Goal: Task Accomplishment & Management: Use online tool/utility

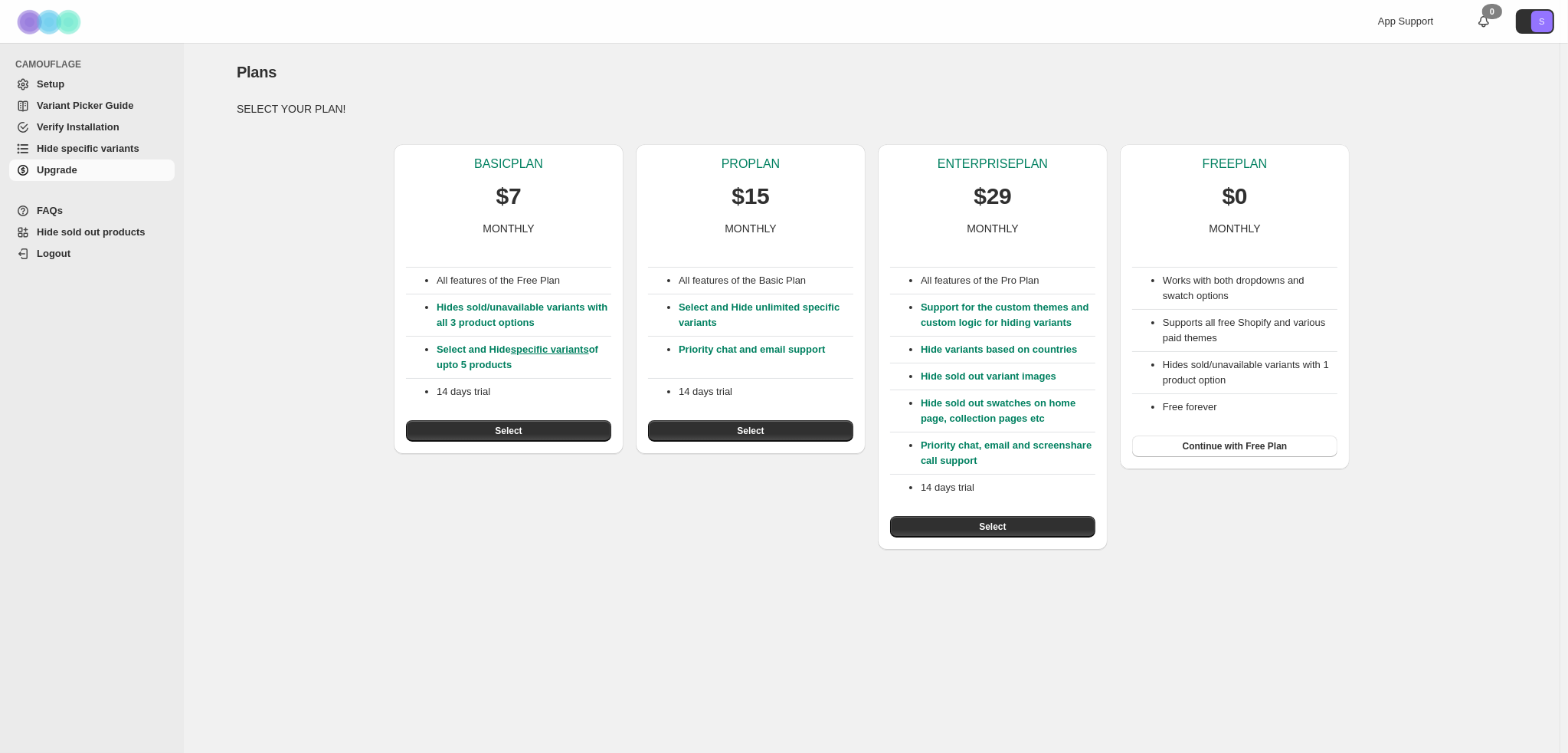
click at [84, 85] on span "Setup" at bounding box center [104, 85] width 135 height 16
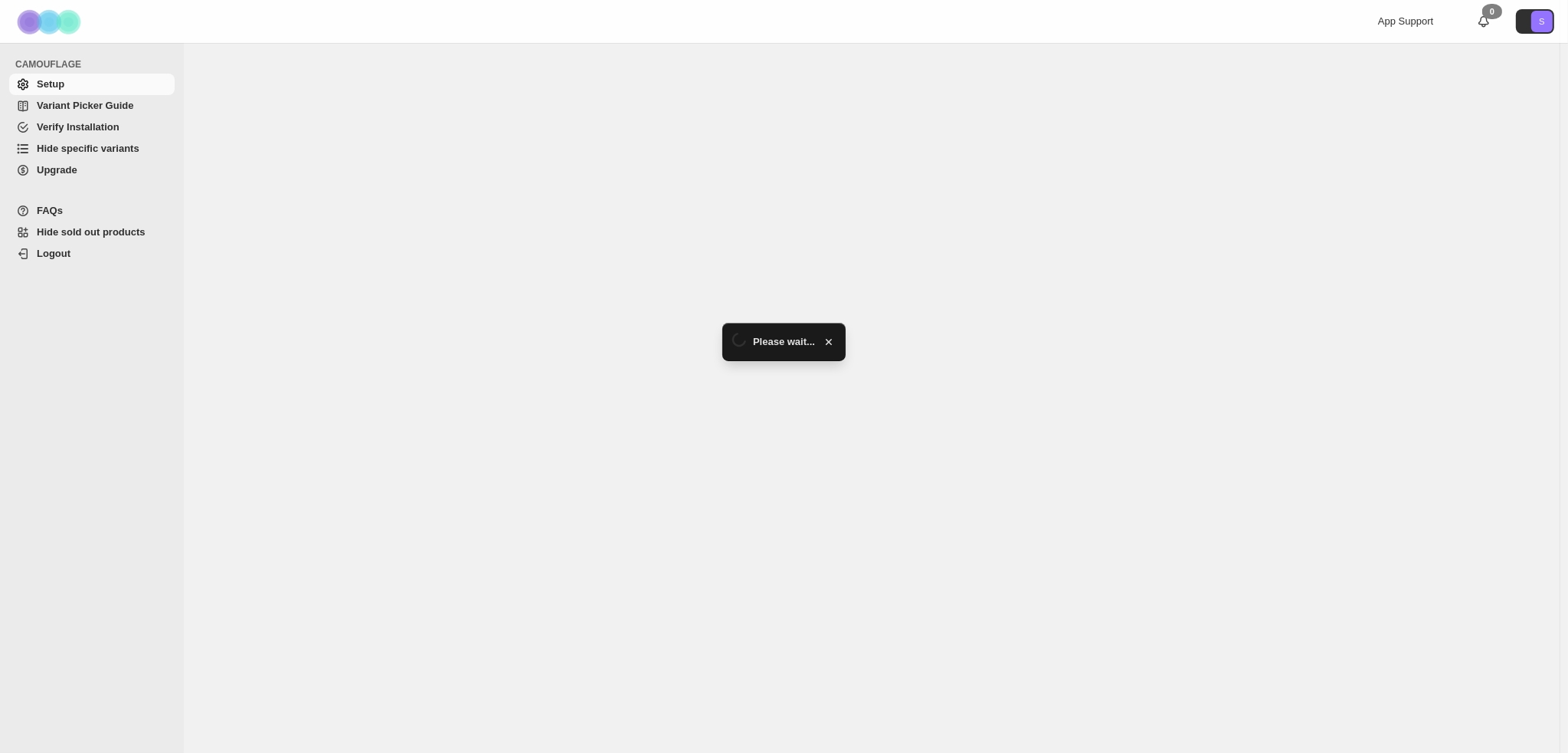
click at [96, 231] on span "Hide sold out products" at bounding box center [91, 231] width 109 height 11
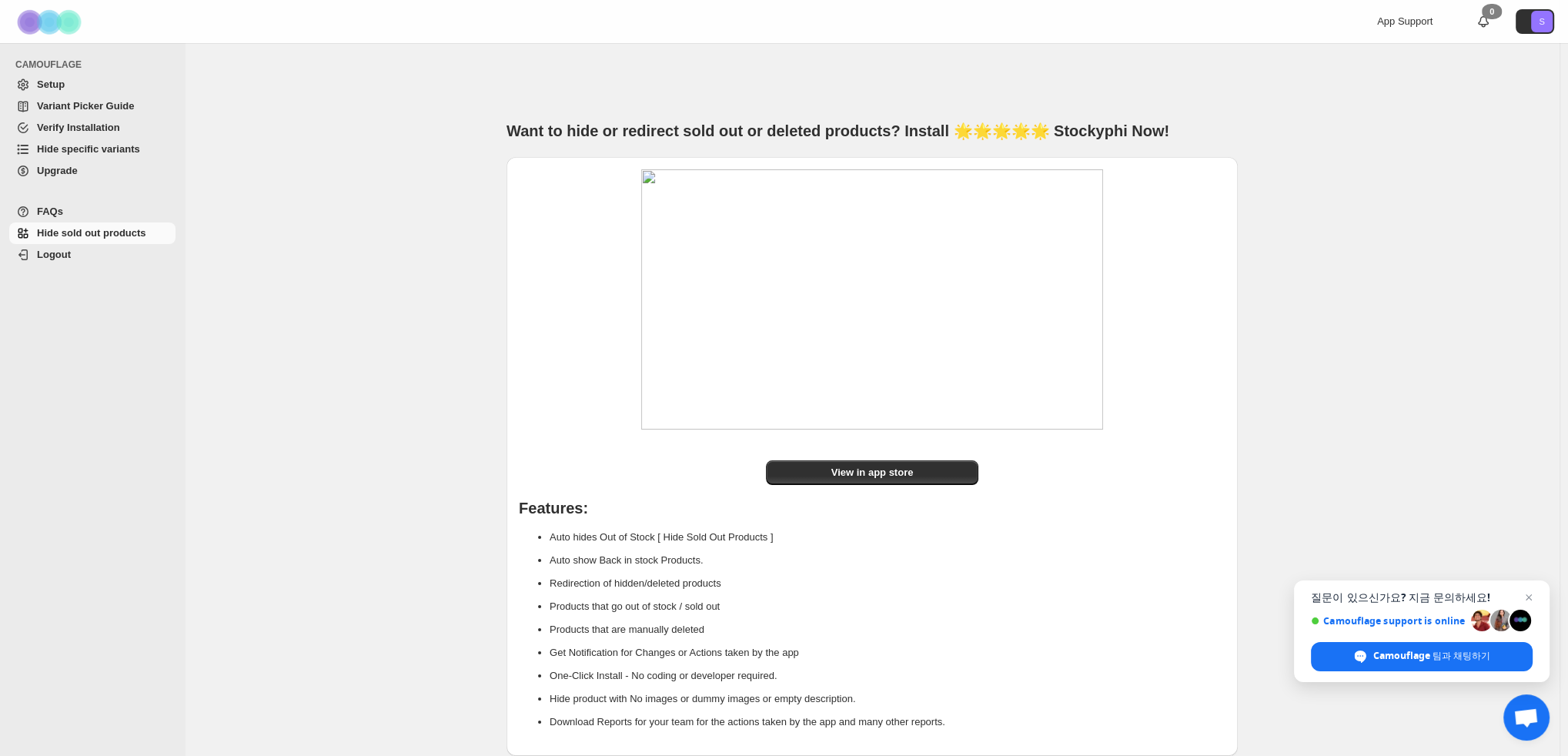
click at [88, 153] on span "Hide specific variants" at bounding box center [88, 148] width 103 height 11
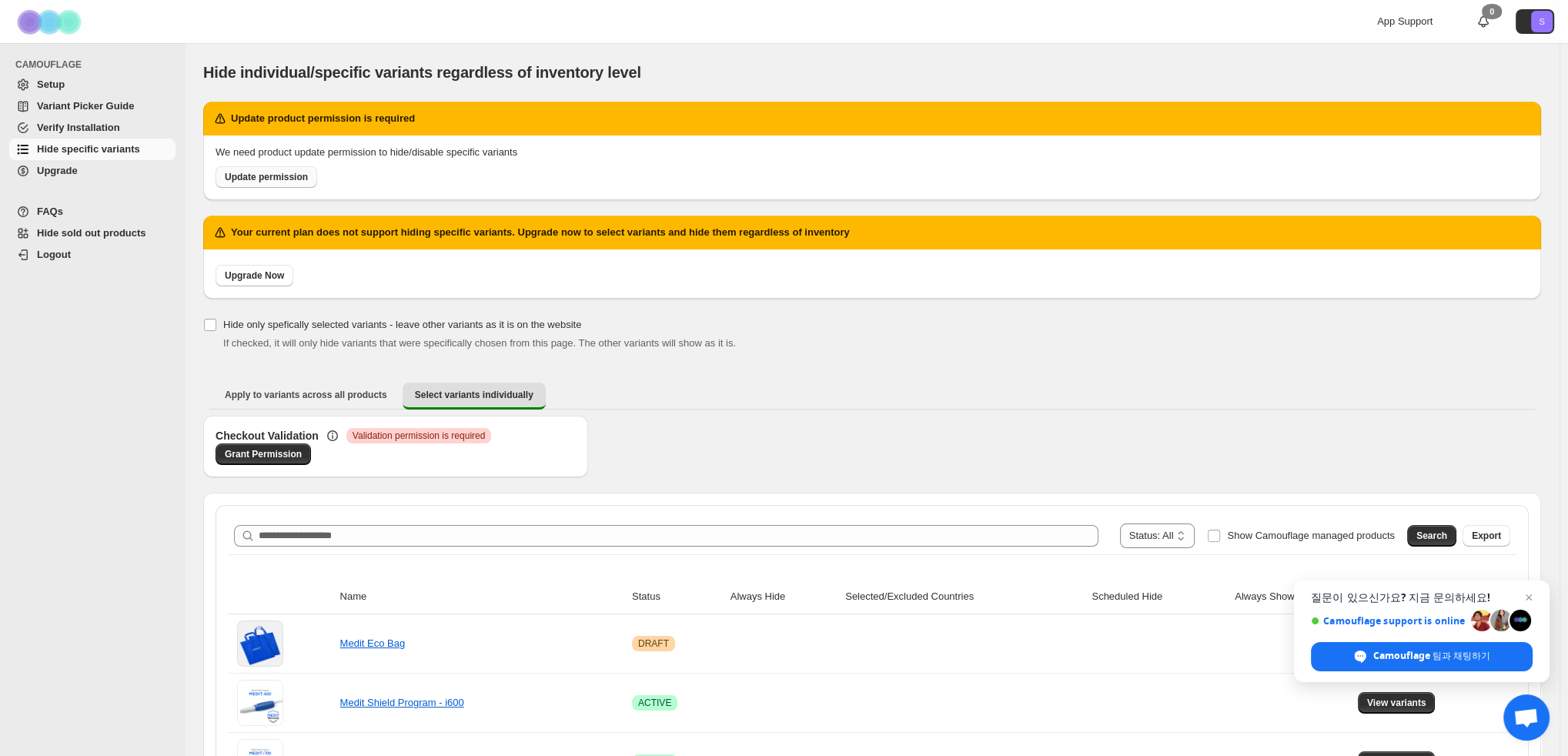
click at [264, 179] on span "Update permission" at bounding box center [266, 177] width 83 height 12
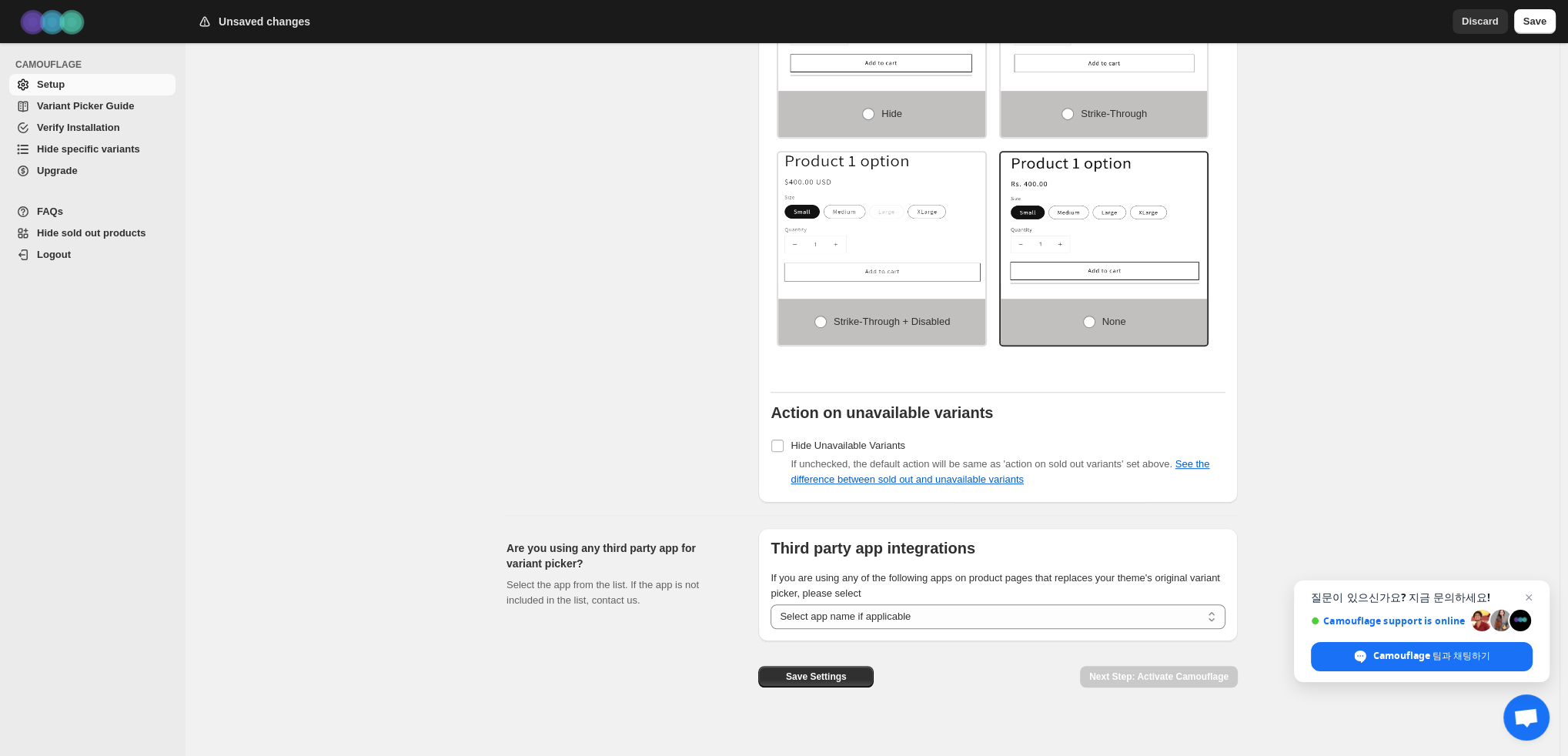
scroll to position [1132, 0]
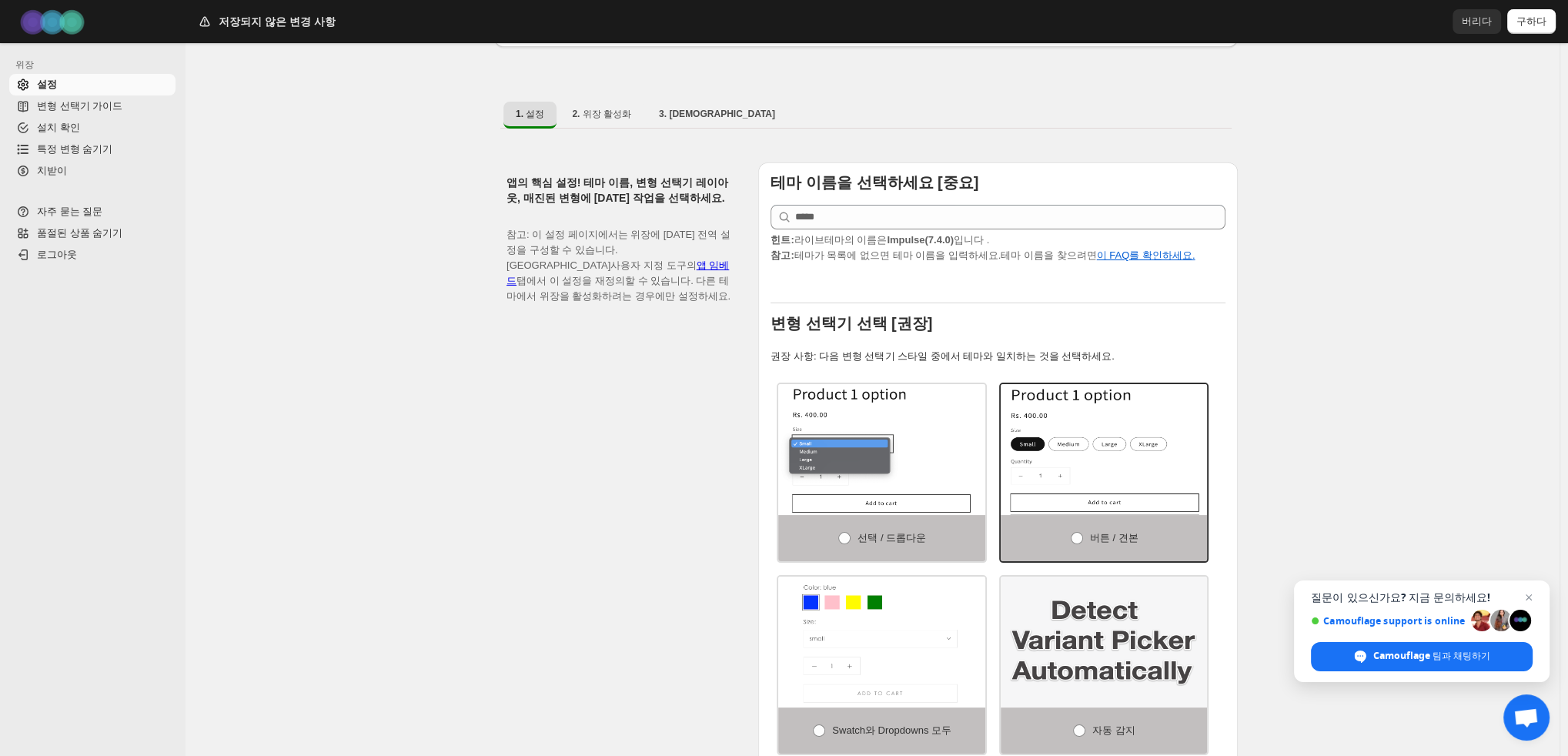
scroll to position [209, 0]
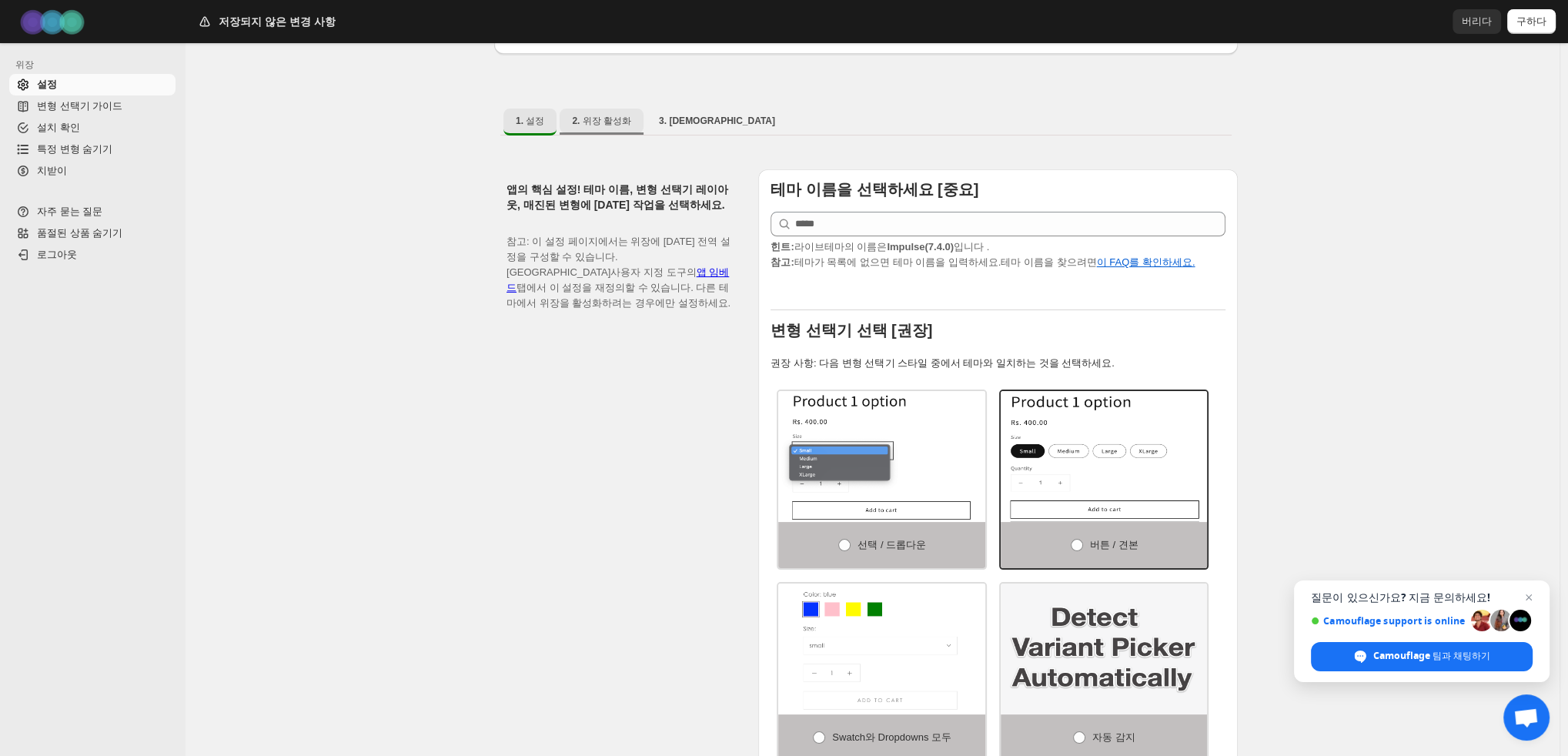
click at [595, 115] on font "2. 위장 활성화" at bounding box center [601, 121] width 59 height 10
select select "**********"
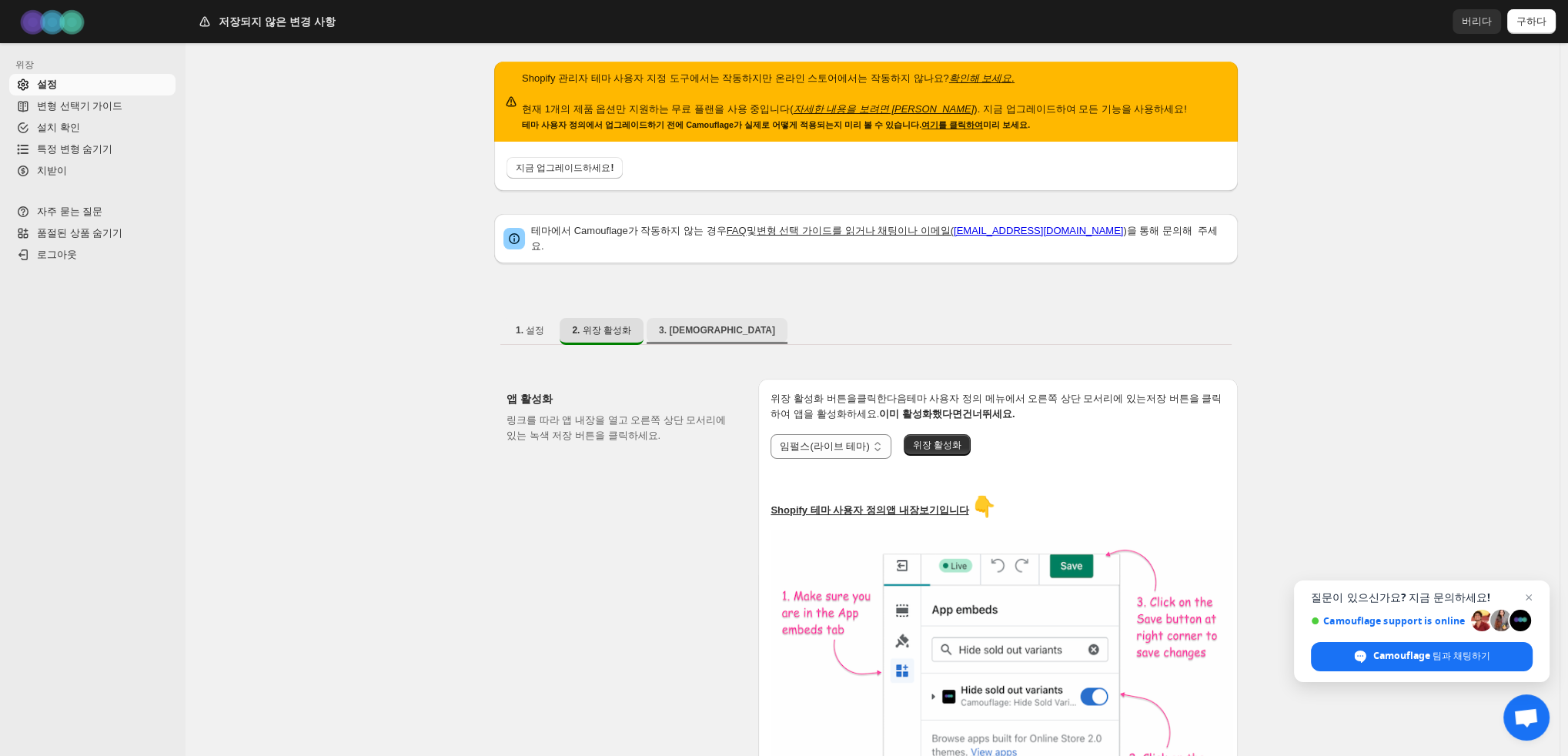
click at [697, 325] on font "3. 사전 설정" at bounding box center [717, 330] width 116 height 10
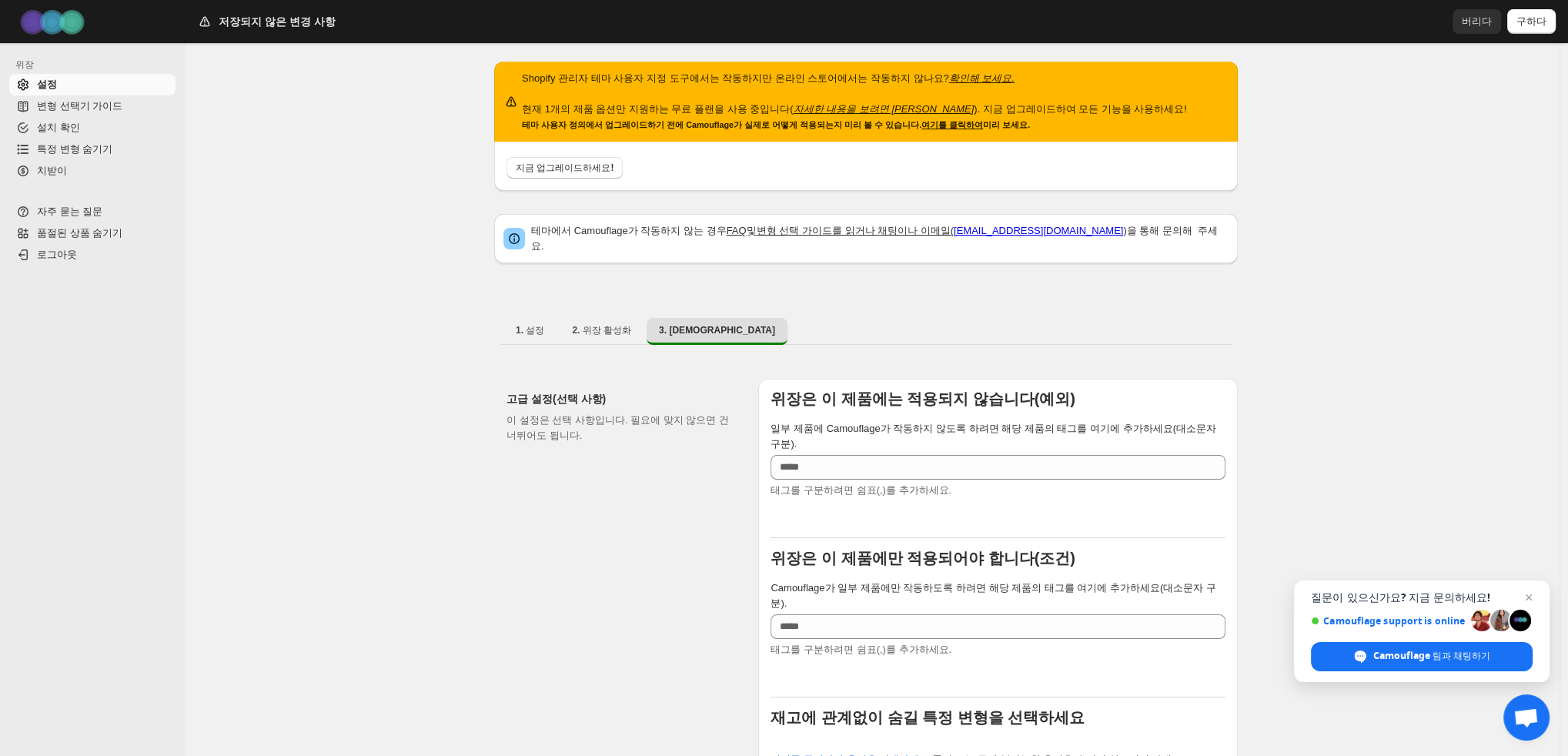
click at [929, 422] on div "일부 제품에 Camouflage가 작동하지 않도록 하려면 해당 제품의 태그를 여기에 추가하세요(대소문자 구분). 태그를 구분하려면 쉼표(,)를…" at bounding box center [997, 459] width 455 height 77
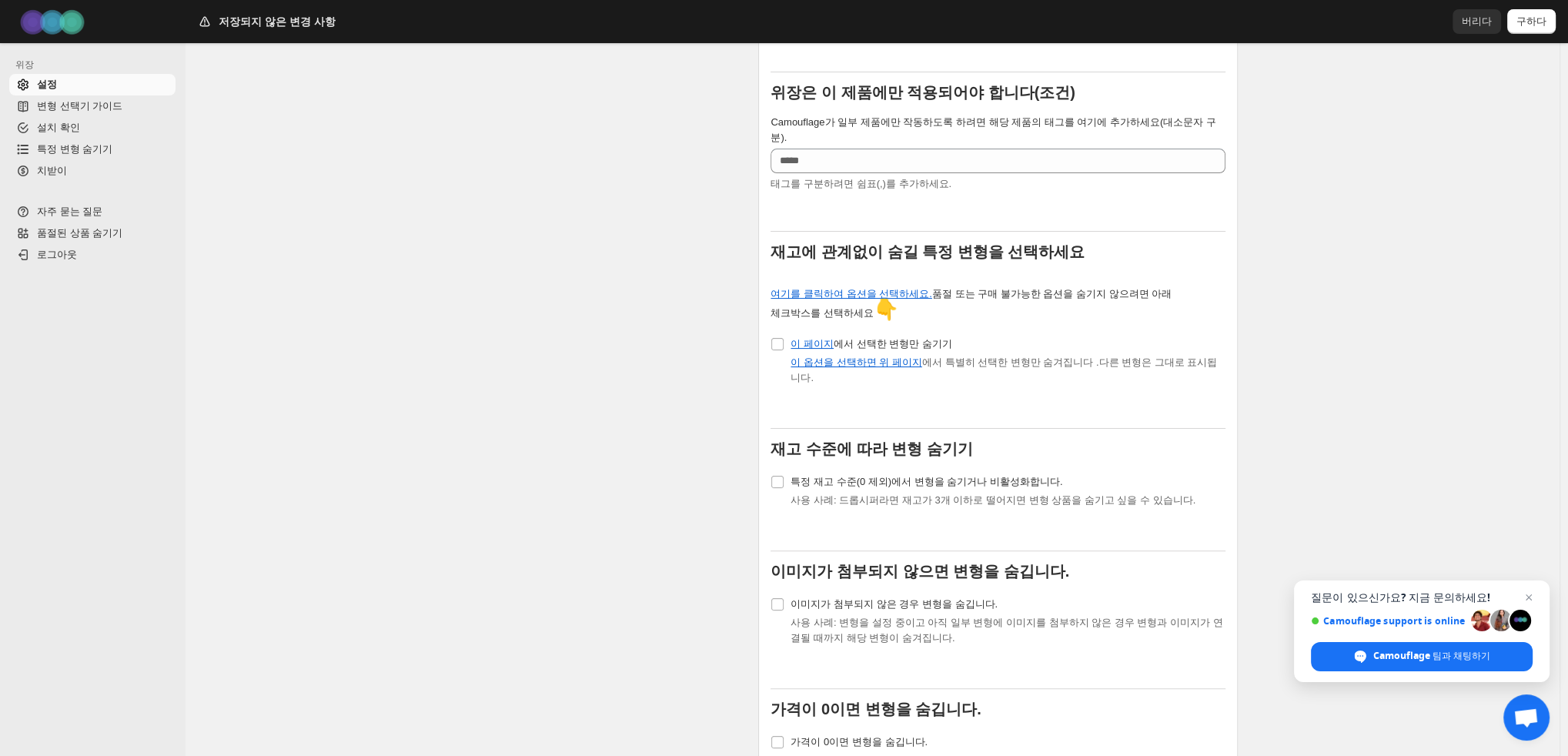
scroll to position [538, 0]
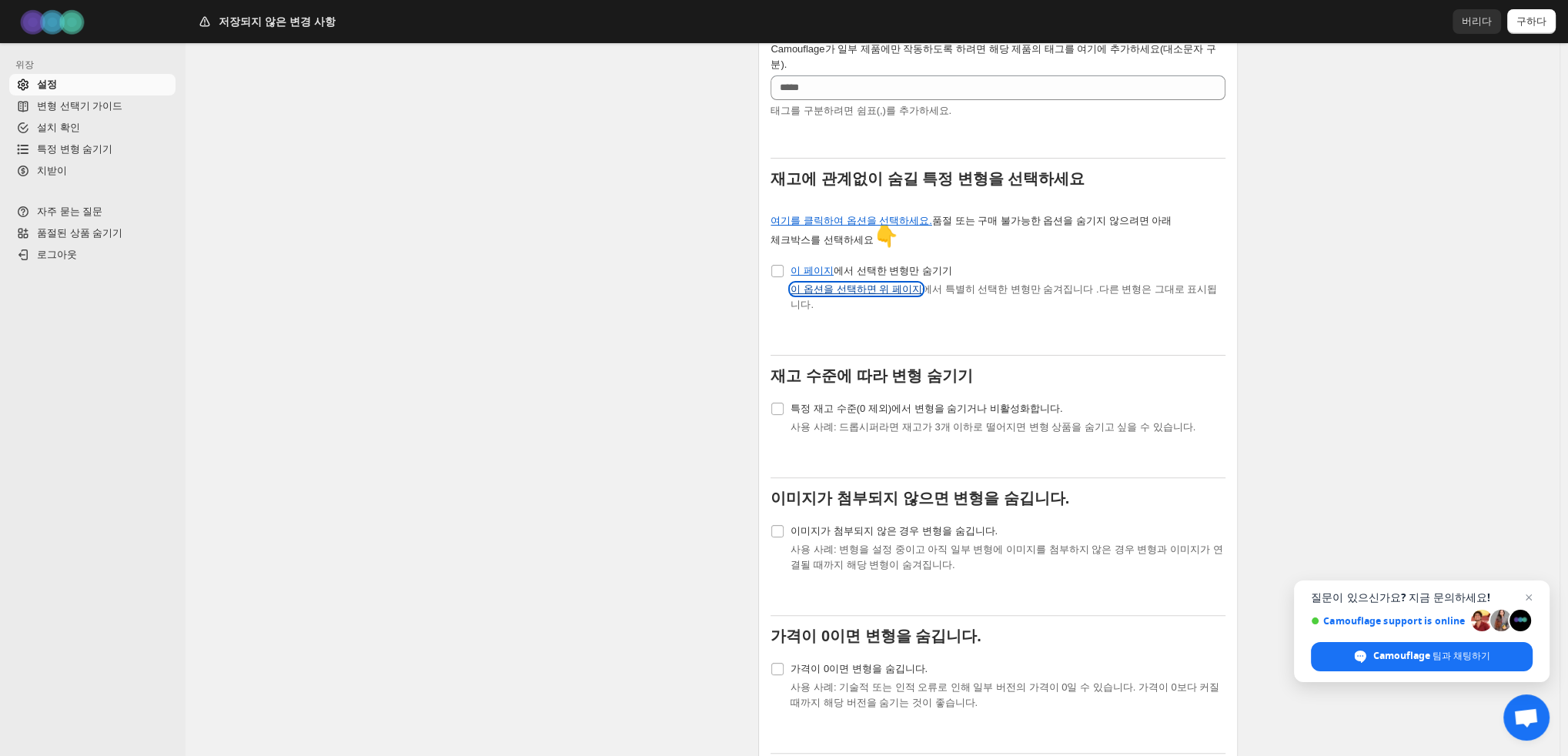
click at [859, 284] on font "이 옵션을 선택하면 위 페이지" at bounding box center [856, 289] width 131 height 11
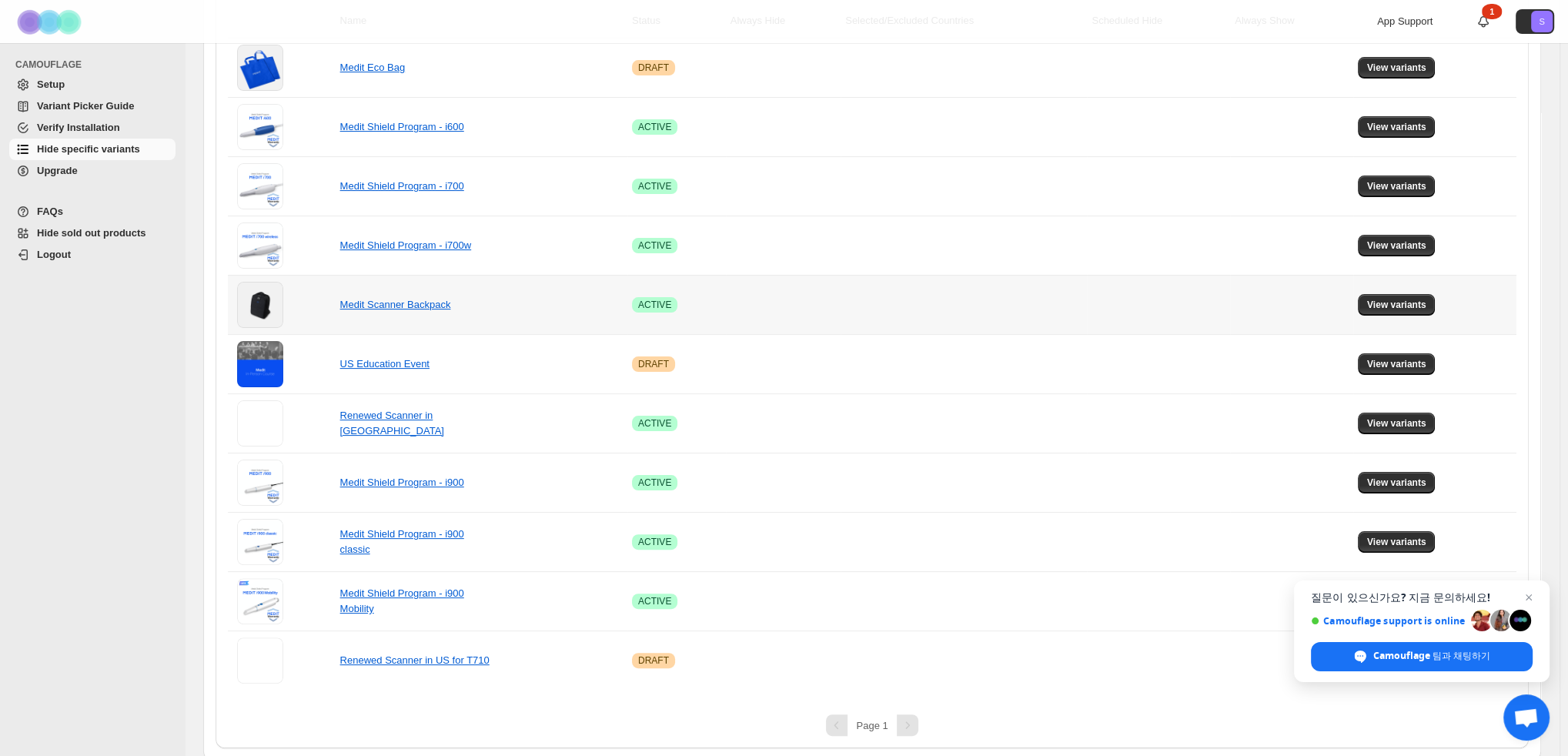
scroll to position [448, 0]
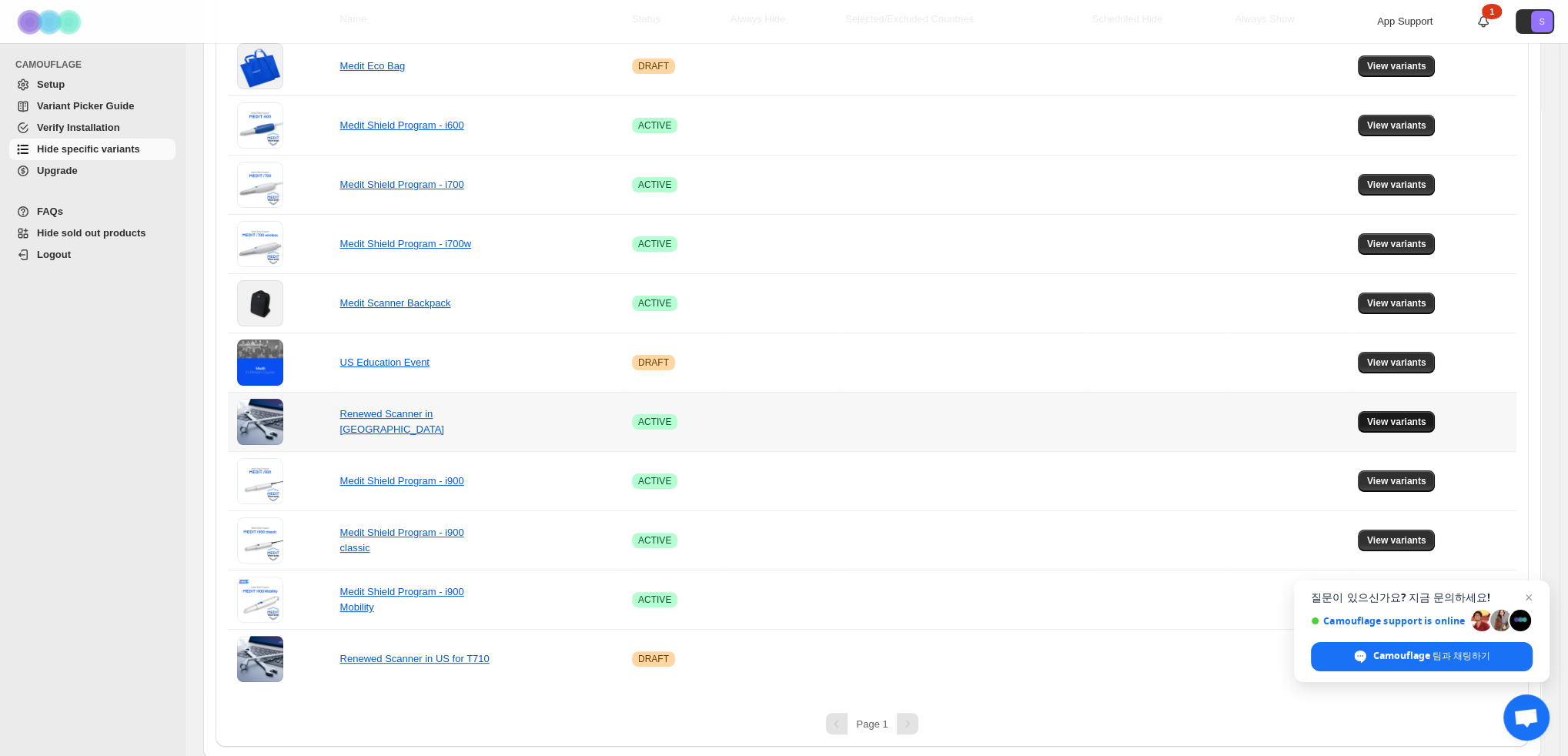
click at [1388, 417] on span "View variants" at bounding box center [1396, 421] width 59 height 12
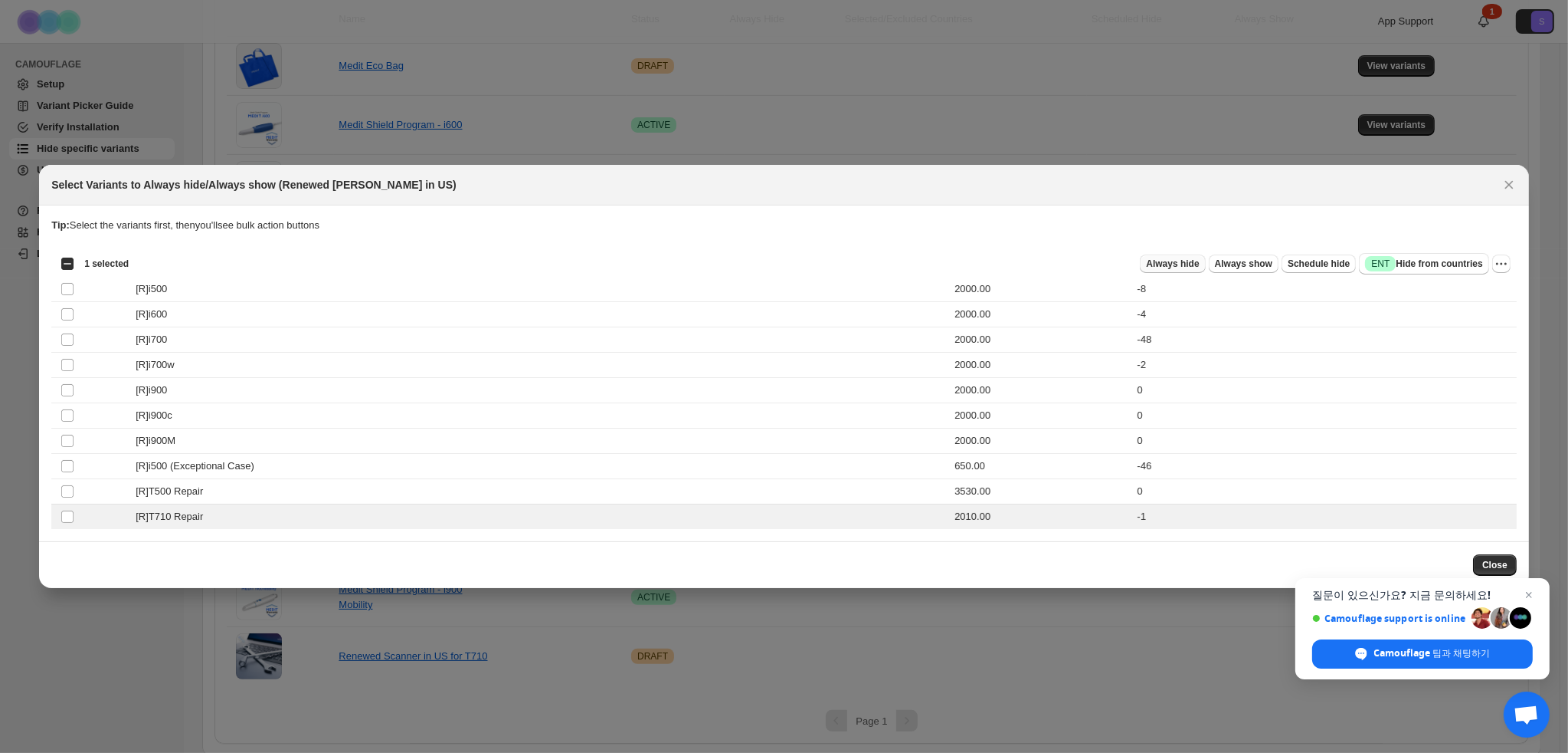
click at [1199, 264] on span "Always hide" at bounding box center [1172, 263] width 53 height 12
click at [1508, 263] on icon "More actions" at bounding box center [1502, 263] width 16 height 16
click at [1400, 228] on p "Tip: Select the variants first, then you'll see bulk action buttons" at bounding box center [784, 225] width 1465 height 16
click at [1194, 263] on span "Always hide" at bounding box center [1172, 263] width 53 height 12
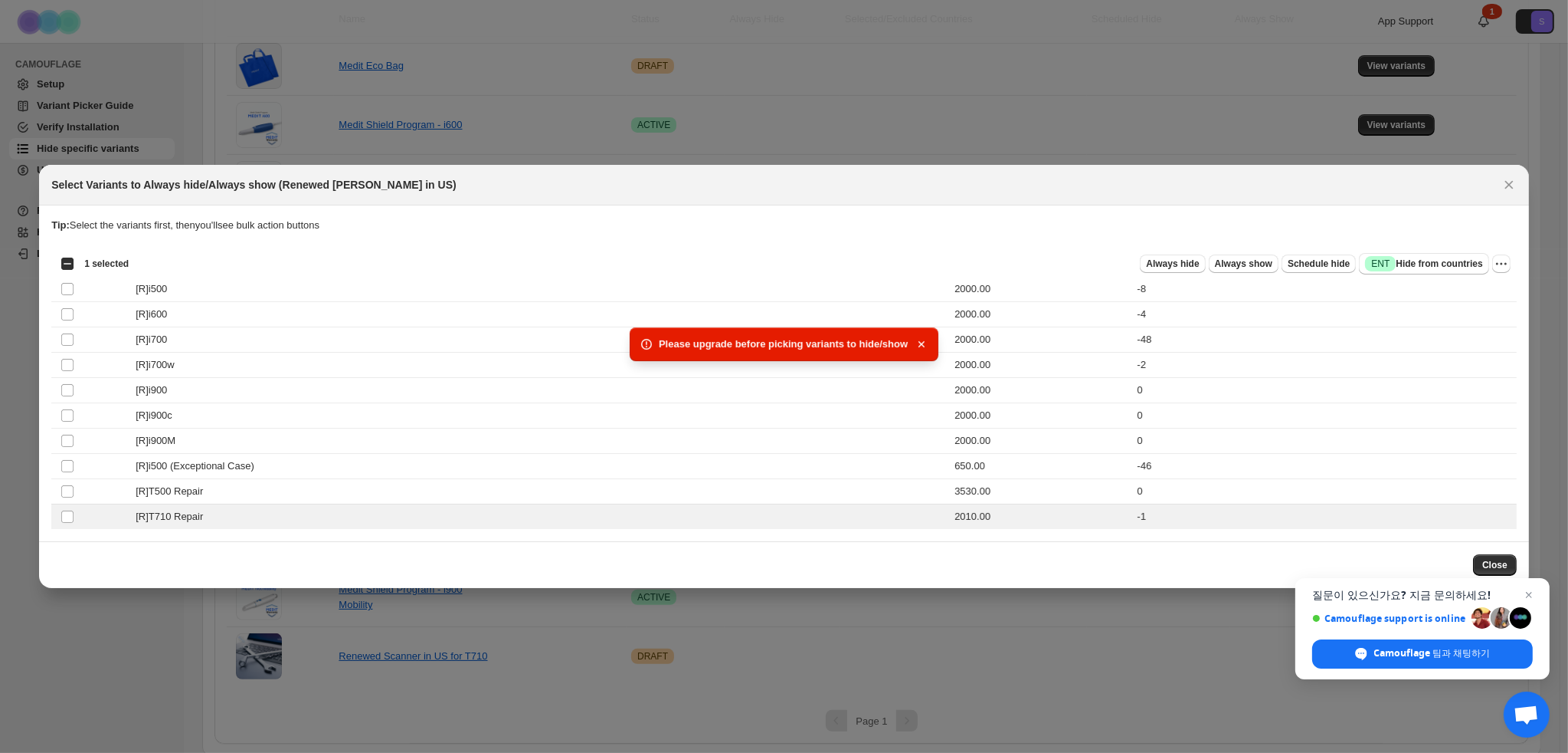
click at [861, 349] on span "Please upgrade before picking variants to hide/show" at bounding box center [783, 345] width 249 height 16
click at [1497, 556] on button "Close" at bounding box center [1495, 565] width 44 height 22
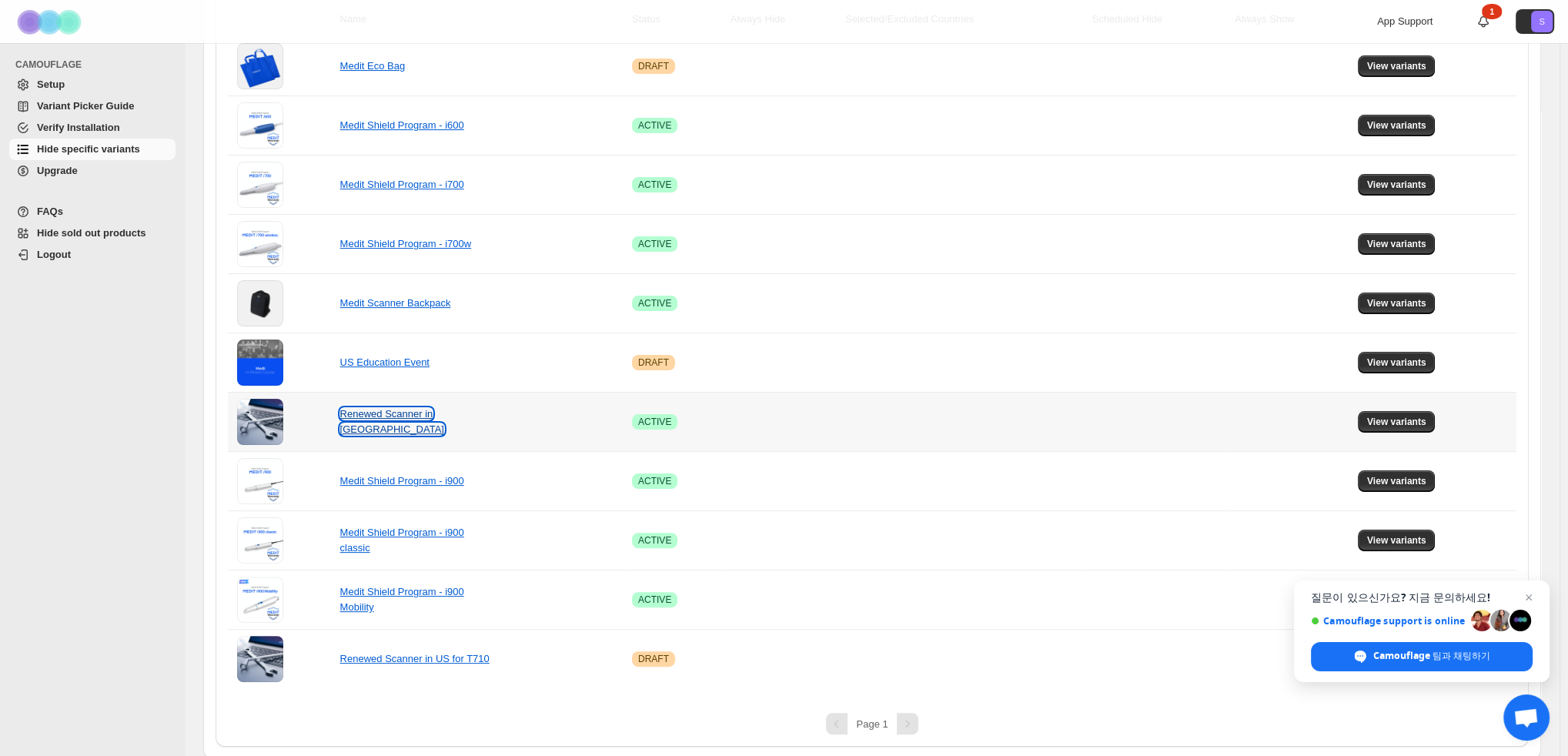
click at [366, 420] on link "Renewed Scanner in [GEOGRAPHIC_DATA]" at bounding box center [392, 420] width 104 height 27
